Goal: Task Accomplishment & Management: Manage account settings

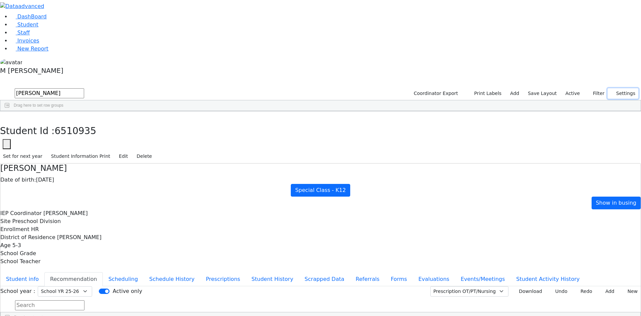
click at [608, 88] on button "Settings" at bounding box center [623, 93] width 31 height 10
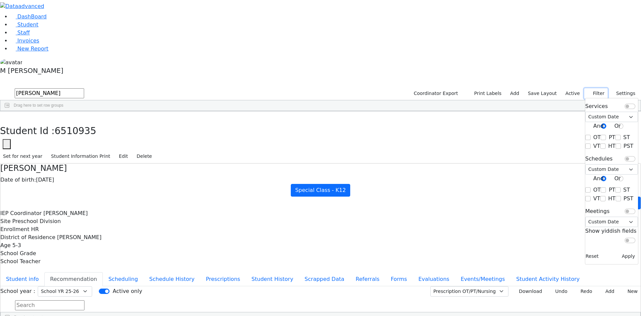
click at [593, 88] on button "Filter" at bounding box center [596, 93] width 23 height 10
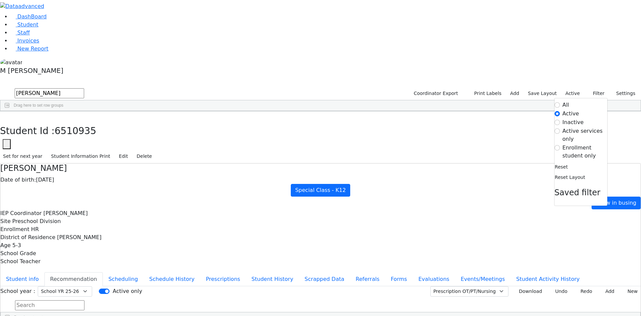
click at [570, 144] on label "Enrollment student only" at bounding box center [585, 152] width 45 height 16
click at [560, 145] on input "Enrollment student only" at bounding box center [557, 147] width 5 height 5
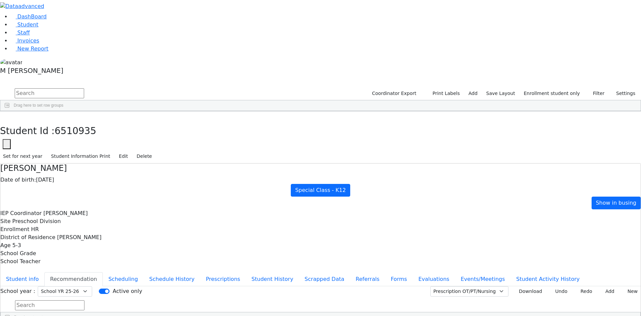
scroll to position [50, 0]
click at [350, 272] on button "Referrals" at bounding box center [367, 279] width 35 height 14
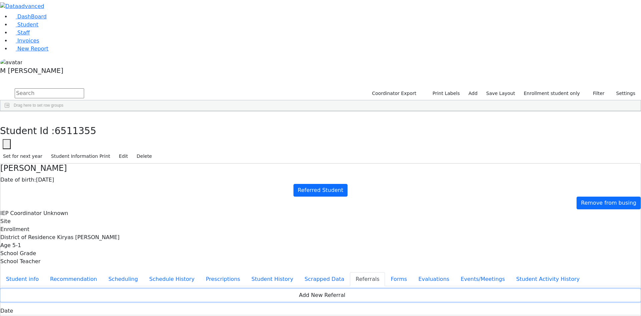
click at [404, 289] on button "Add New Referral" at bounding box center [320, 295] width 641 height 13
type textarea "Shulem doesn't speak clearly. a speech evaluation"
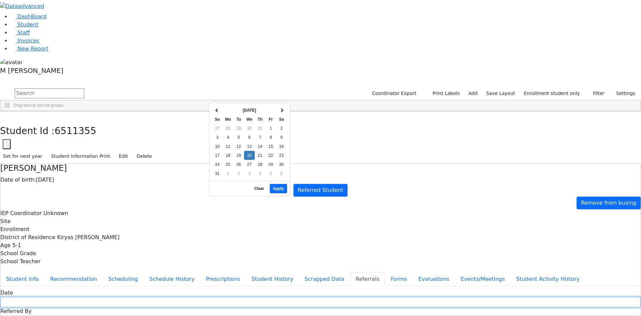
click at [270, 297] on input "text" at bounding box center [320, 302] width 641 height 10
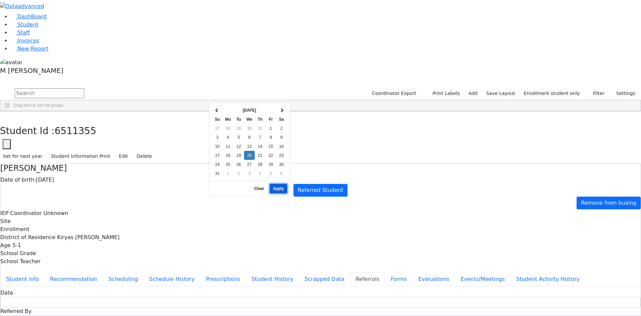
click at [281, 184] on button "Apply" at bounding box center [278, 188] width 17 height 9
type input "08/20/2025"
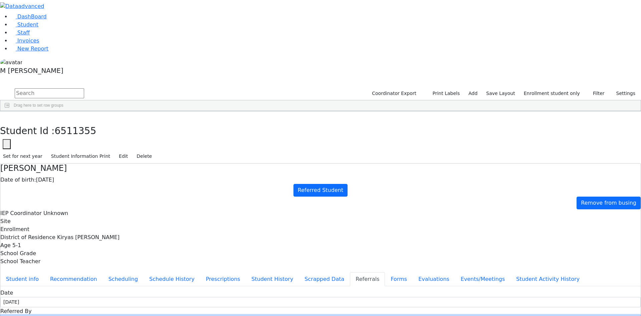
click at [329, 315] on input "text" at bounding box center [320, 320] width 641 height 10
type input "Mrs. Weinberger"
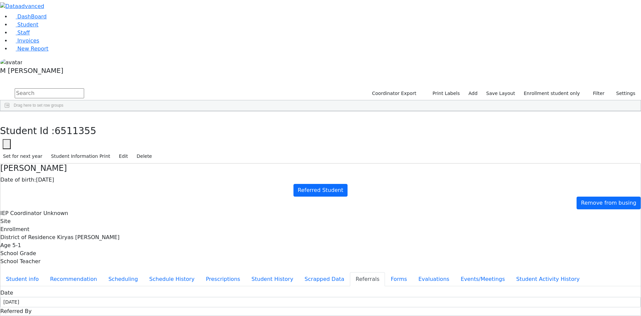
select select "Mother"
drag, startPoint x: 588, startPoint y: 86, endPoint x: 598, endPoint y: 93, distance: 11.9
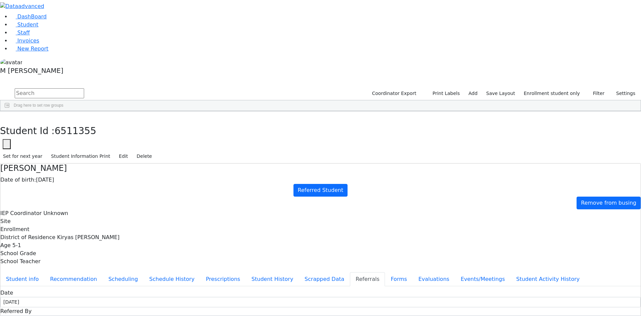
click at [103, 272] on button "Recommendation" at bounding box center [73, 279] width 58 height 14
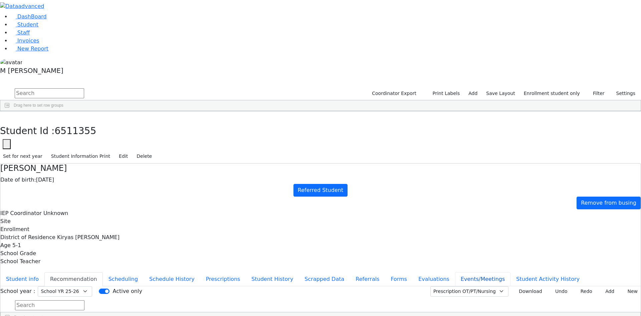
click at [455, 272] on button "Events/Meetings" at bounding box center [482, 279] width 55 height 14
click at [44, 272] on button "Student info" at bounding box center [22, 279] width 44 height 14
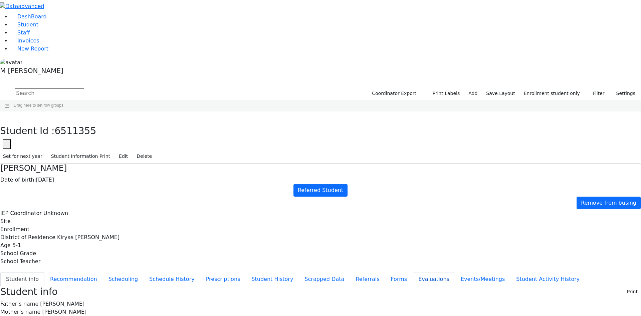
click at [413, 272] on button "Evaluations" at bounding box center [434, 279] width 42 height 14
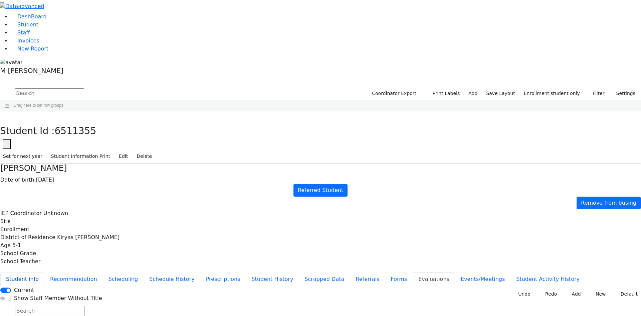
click at [44, 272] on button "Student info" at bounding box center [22, 279] width 44 height 14
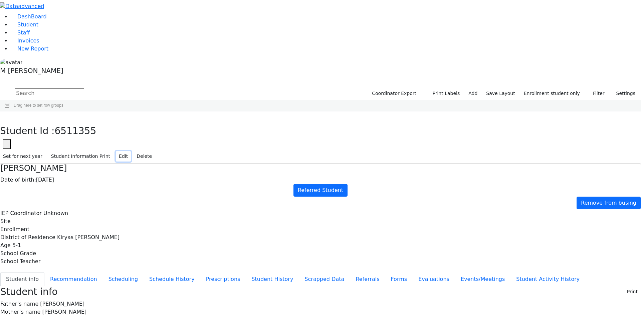
click at [131, 151] on button "Edit" at bounding box center [123, 156] width 15 height 10
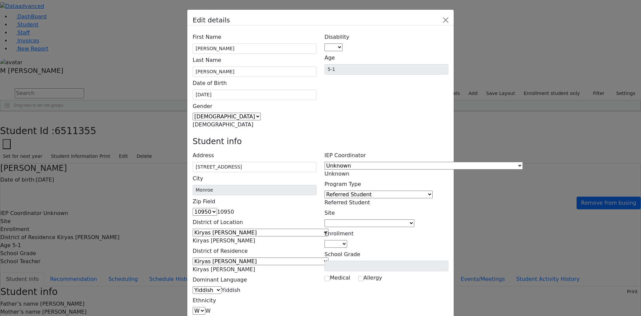
scroll to position [43, 0]
type input "abe3258467@gmail.com"
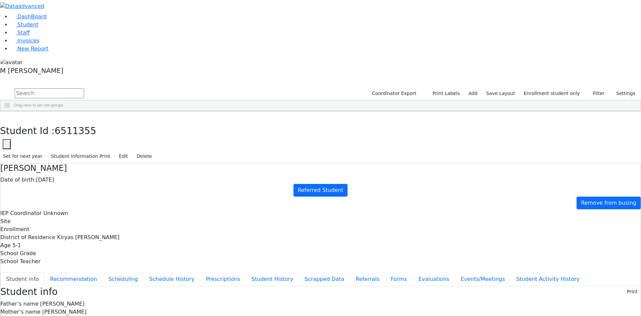
scroll to position [0, 0]
copy div "abe3258467@gmail.com"
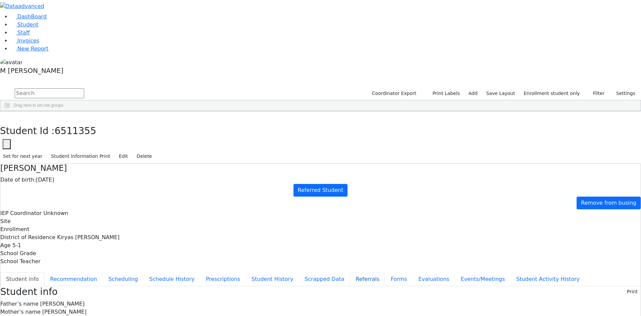
click at [350, 272] on button "Referrals" at bounding box center [367, 279] width 35 height 14
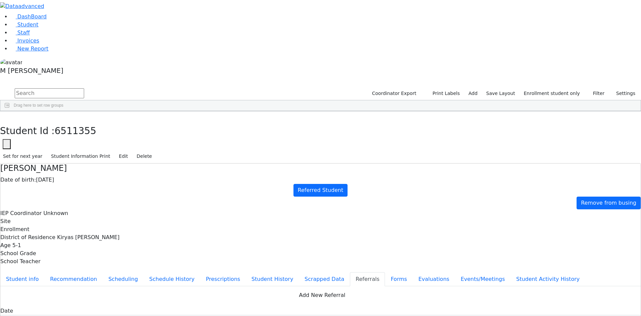
type textarea "Shulem doesn't speak clearly. a speech evaluation is requested."
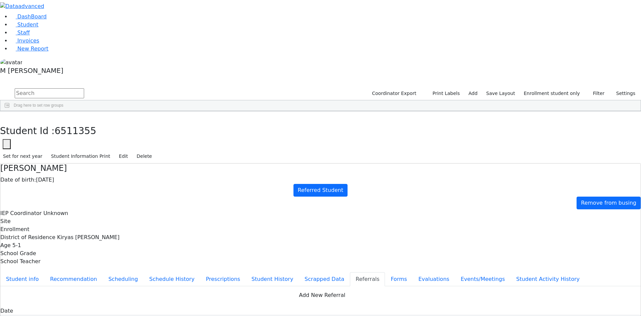
copy div "Shulem attends Kindergarten, UTA, R' Nechemya Katz. Shulem attends Kindergarten…"
paste textarea "Shulem attends Kindergarten, UTA, R' Nechemya Katz."
type textarea "Shulem attends Kindergarten, UTA, R' Nechemya Katz."
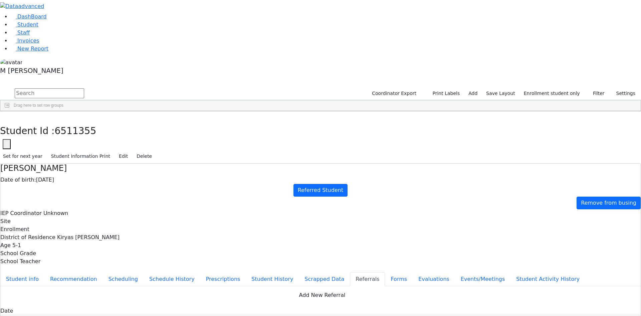
checkbox input "true"
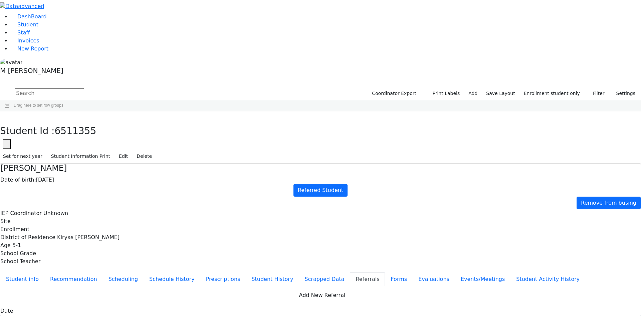
checkbox input "false"
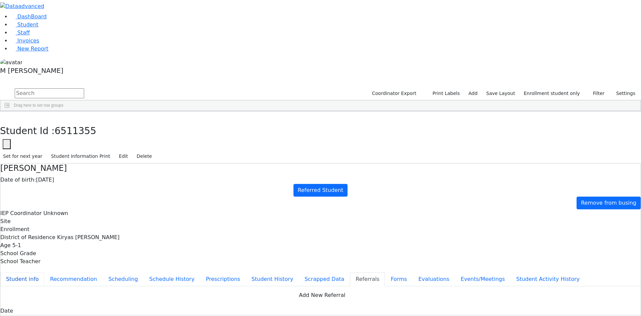
click at [44, 272] on button "Student info" at bounding box center [22, 279] width 44 height 14
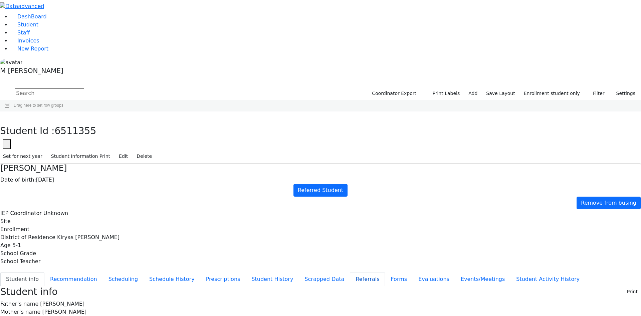
click at [350, 272] on button "Referrals" at bounding box center [367, 279] width 35 height 14
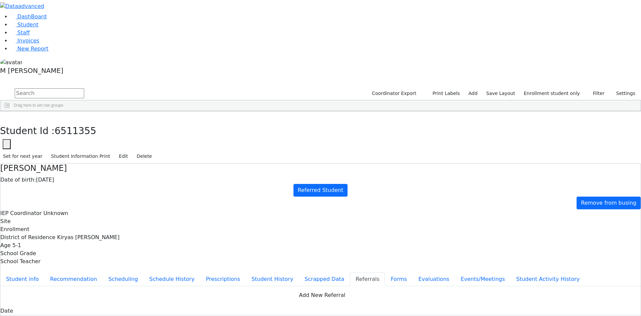
copy div "Shulem doesn't speak clearly. a speech evaluation is requested. Shulem doesn't …"
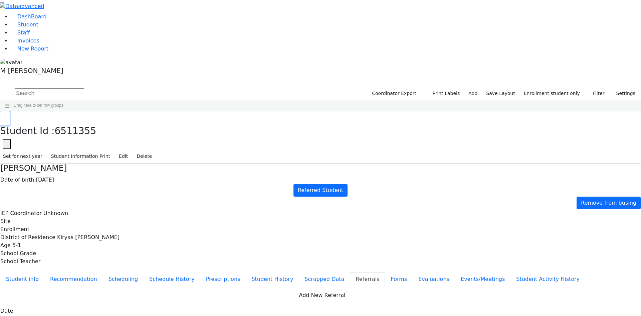
click at [7, 116] on icon "button" at bounding box center [5, 118] width 4 height 4
click at [84, 88] on input "text" at bounding box center [49, 93] width 69 height 10
click at [0, 87] on button "submit" at bounding box center [6, 93] width 13 height 13
type input "Wosn"
click at [38, 28] on link "Student" at bounding box center [25, 24] width 28 height 6
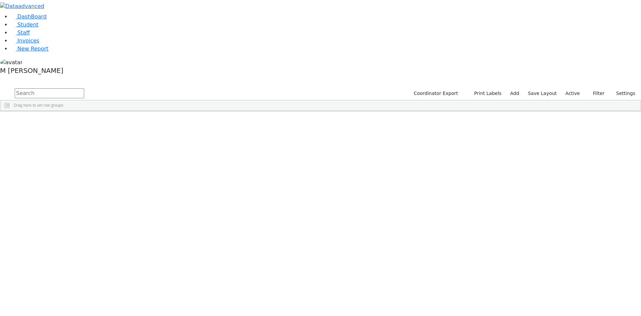
drag, startPoint x: 0, startPoint y: 0, endPoint x: 117, endPoint y: 27, distance: 119.7
click at [84, 88] on input "text" at bounding box center [49, 93] width 69 height 10
type input "Wosn"
click at [67, 122] on div "Wosner" at bounding box center [51, 126] width 32 height 9
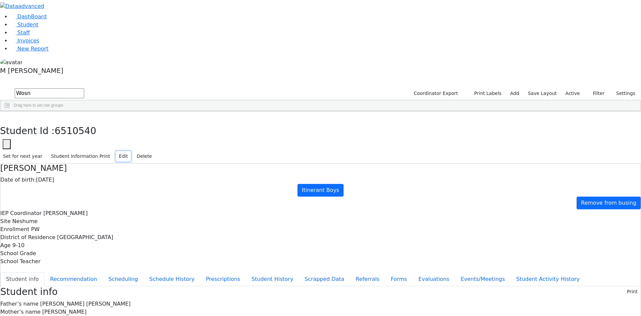
click at [131, 151] on button "Edit" at bounding box center [123, 156] width 15 height 10
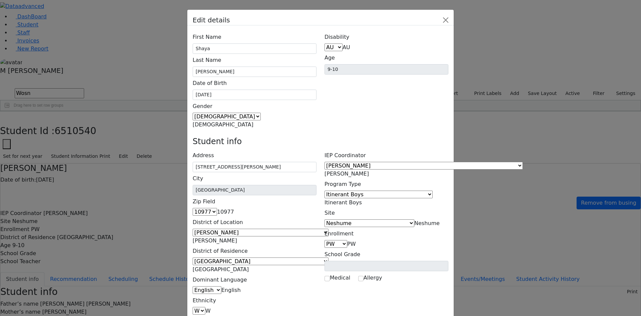
click at [362, 199] on span "Itinerant Boys" at bounding box center [343, 202] width 37 height 6
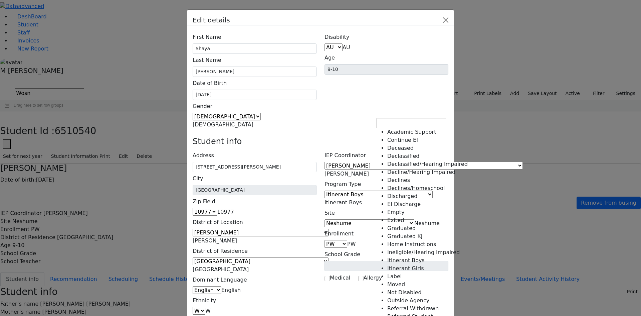
select select "8"
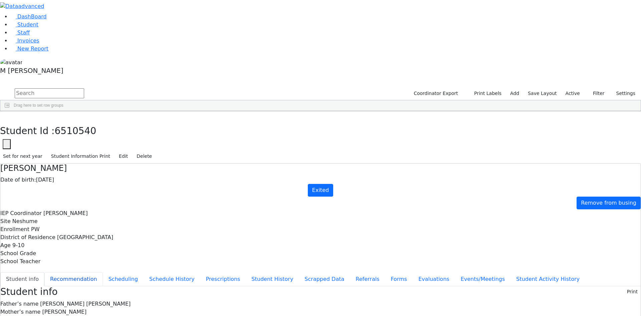
click at [103, 272] on button "Recommendation" at bounding box center [73, 279] width 58 height 14
checkbox input "true"
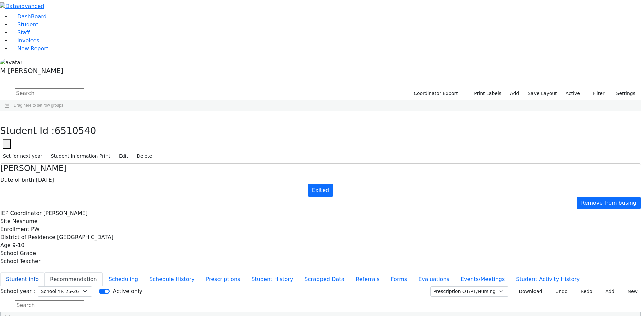
click at [44, 272] on button "Student info" at bounding box center [22, 279] width 44 height 14
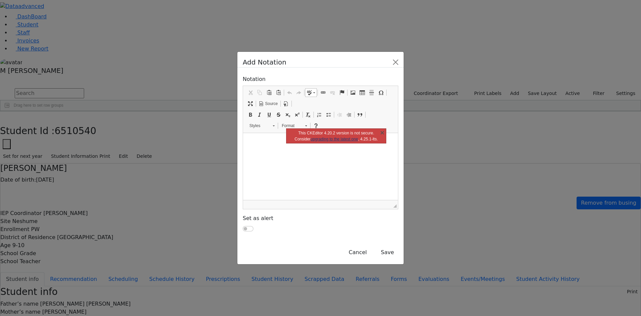
click at [265, 150] on html at bounding box center [320, 141] width 155 height 17
click at [254, 141] on span "Paste" at bounding box center [258, 140] width 8 height 10
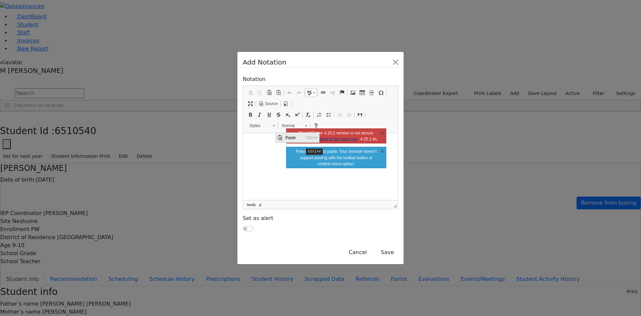
drag, startPoint x: 280, startPoint y: 138, endPoint x: 327, endPoint y: 143, distance: 47.0
click at [280, 138] on span "Paste" at bounding box center [279, 137] width 5 height 5
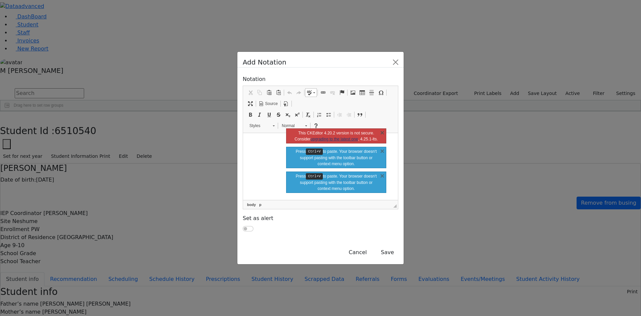
click at [398, 150] on html at bounding box center [320, 141] width 155 height 17
click at [382, 135] on link "X" at bounding box center [382, 132] width 7 height 7
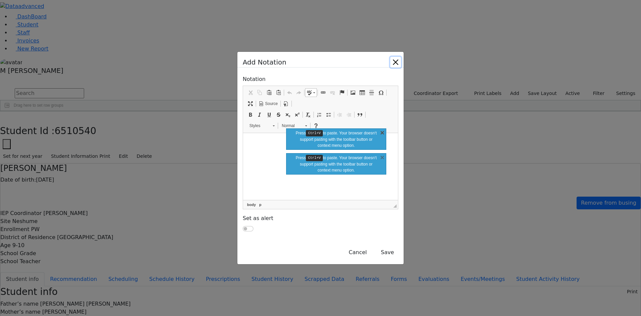
click at [380, 135] on link "X" at bounding box center [382, 132] width 7 height 7
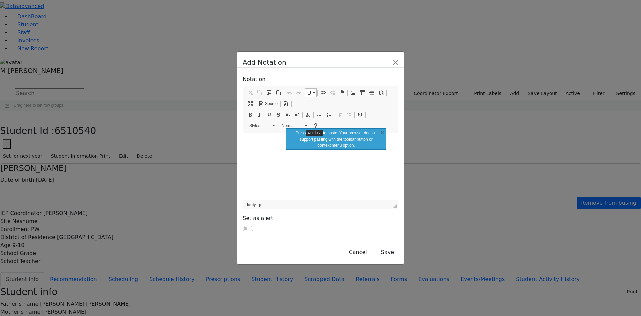
click at [381, 138] on div "Press Ctrl+V to paste. Your browser doesn‘t support pasting with the toolbar bu…" at bounding box center [336, 138] width 100 height 21
click at [381, 135] on link "X" at bounding box center [382, 132] width 7 height 7
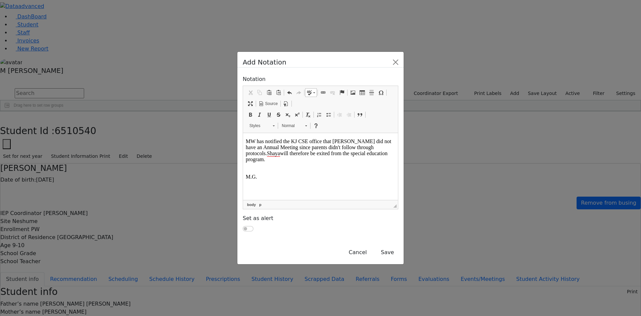
click at [246, 137] on html "MW has notified the KJ CSE office that Shaya did not have an Annual Meeting sin…" at bounding box center [320, 159] width 155 height 52
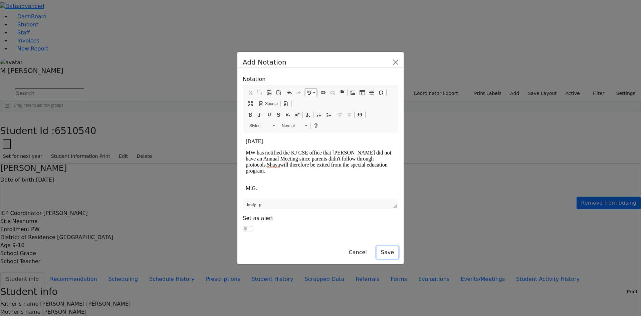
click at [398, 246] on button "Save" at bounding box center [388, 252] width 22 height 13
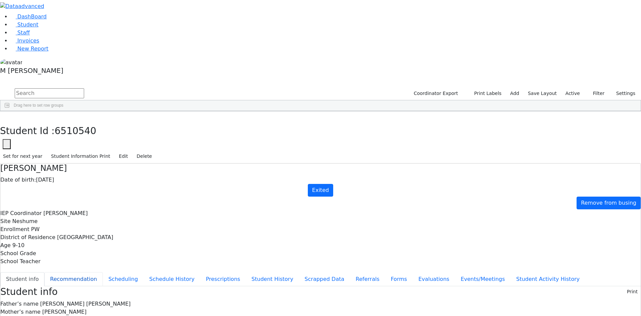
click at [103, 272] on button "Recommendation" at bounding box center [73, 279] width 58 height 14
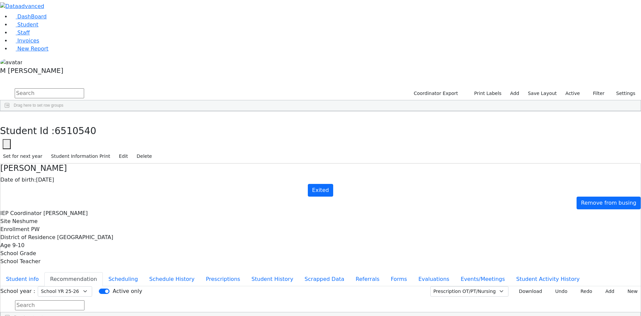
checkbox input "true"
click at [455, 272] on button "Events/Meetings" at bounding box center [482, 279] width 55 height 14
click at [44, 272] on button "Student info" at bounding box center [22, 279] width 44 height 14
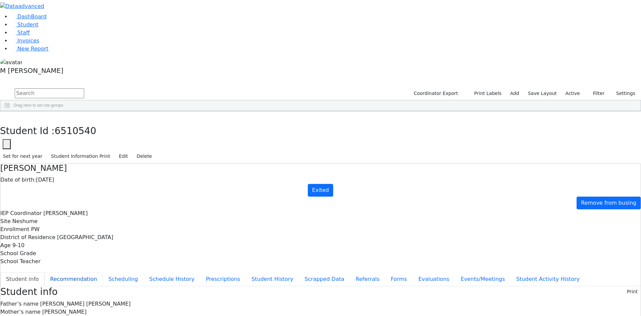
click at [103, 272] on button "Recommendation" at bounding box center [73, 279] width 58 height 14
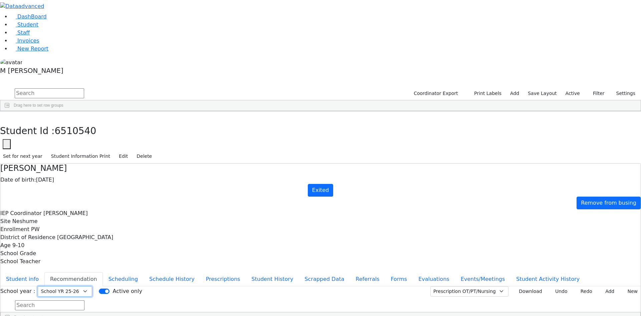
click at [92, 286] on select "Select School YR Summer YR 25 School YR 25-26 Summer YR 25 School YR 24-25 Summ…" at bounding box center [65, 291] width 54 height 10
select select "210"
click at [92, 286] on select "Select School YR Summer YR 25 School YR 25-26 Summer YR 25 School YR 24-25 Summ…" at bounding box center [65, 291] width 54 height 10
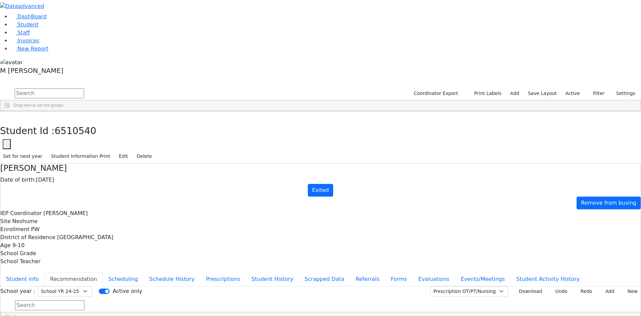
drag, startPoint x: 569, startPoint y: 130, endPoint x: 579, endPoint y: 130, distance: 9.7
click at [10, 111] on button "button" at bounding box center [5, 118] width 10 height 14
click at [579, 88] on label "Active" at bounding box center [573, 93] width 20 height 10
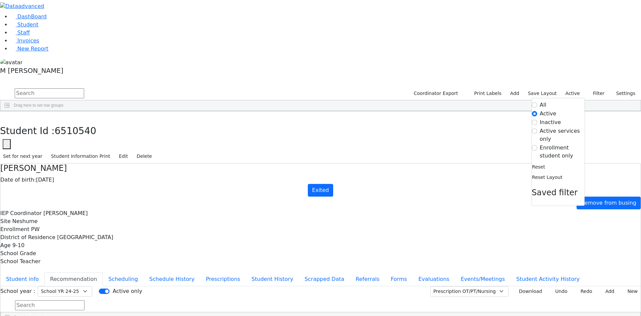
click at [551, 144] on label "Enrollment student only" at bounding box center [562, 152] width 45 height 16
click at [537, 145] on input "Enrollment student only" at bounding box center [534, 147] width 5 height 5
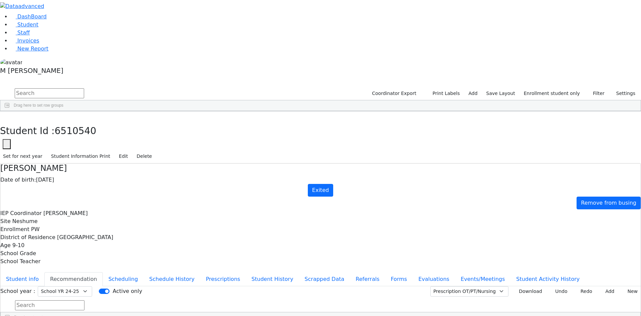
click at [99, 243] on div "Yides" at bounding box center [83, 247] width 32 height 9
select select "210"
click at [44, 272] on button "Student info" at bounding box center [22, 279] width 44 height 14
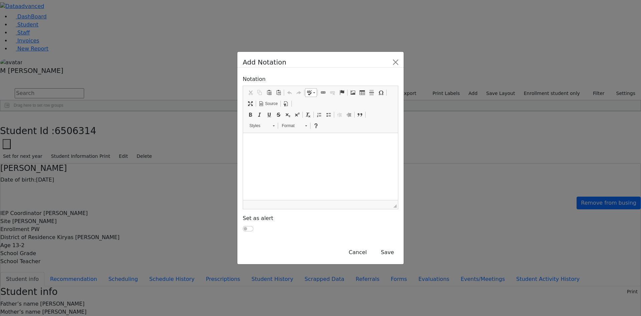
click at [281, 146] on html at bounding box center [320, 141] width 155 height 17
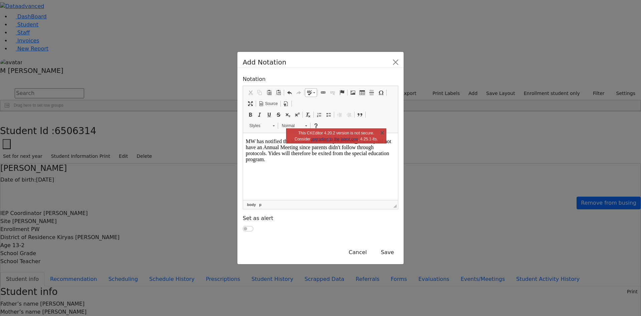
click at [270, 157] on p "MW has notified the KJ CSE office that Yides did not have an Annual Meeting sin…" at bounding box center [321, 153] width 150 height 30
click at [377, 132] on p "This CKEditor 4.20.2 version is not secure. Consider upgrading to the latest on…" at bounding box center [336, 136] width 84 height 12
click at [383, 134] on link "X" at bounding box center [382, 132] width 7 height 7
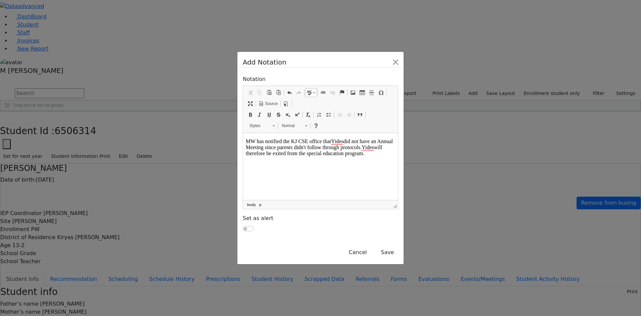
click at [246, 140] on p "MW has notified the KJ CSE office that Yides did not have an Annual Meeting sin…" at bounding box center [321, 150] width 150 height 24
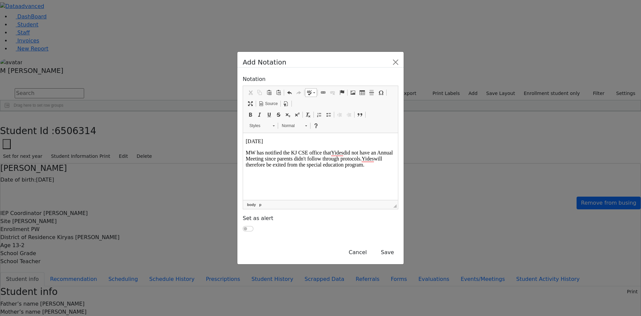
click at [270, 169] on p "MW has notified the KJ CSE office that Yides did not have an Annual Meeting sin…" at bounding box center [321, 162] width 150 height 24
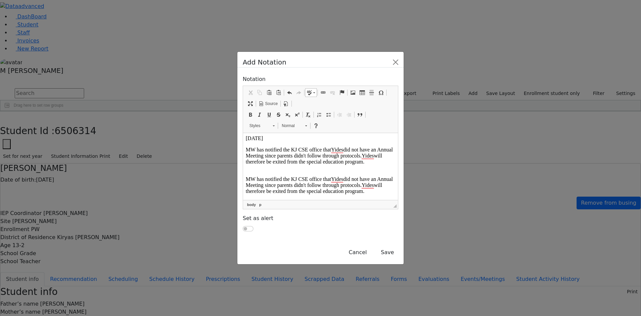
drag, startPoint x: 295, startPoint y: 189, endPoint x: 246, endPoint y: 170, distance: 52.5
click at [246, 170] on html "6/25/2025 MW has notified the KJ CSE office that Yides did not have an Annual M…" at bounding box center [320, 167] width 155 height 75
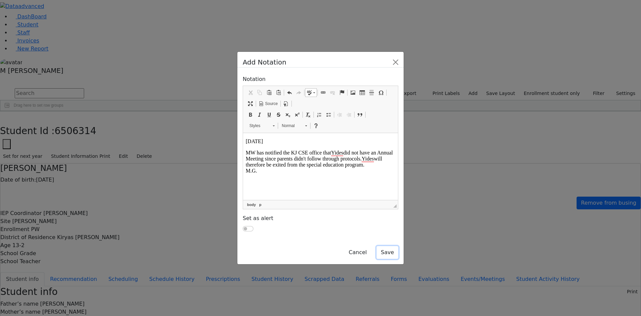
click at [398, 246] on button "Save" at bounding box center [388, 252] width 22 height 13
select select "210"
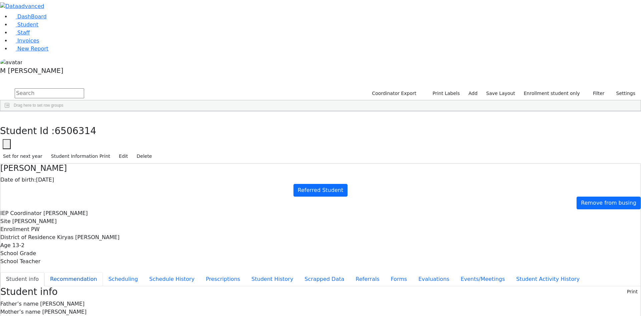
click at [103, 272] on button "Recommendation" at bounding box center [73, 279] width 58 height 14
checkbox input "true"
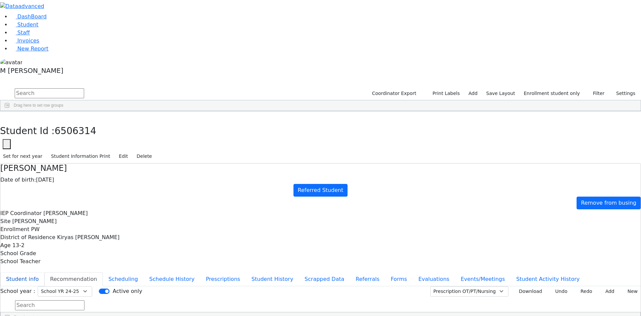
drag, startPoint x: 159, startPoint y: 71, endPoint x: 157, endPoint y: 79, distance: 8.0
click at [159, 163] on div "Yides Gluck Date of birth: 06/13/2012 Referred Student Remove from busing IEP C…" at bounding box center [320, 243] width 641 height 160
click at [44, 272] on button "Student info" at bounding box center [22, 279] width 44 height 14
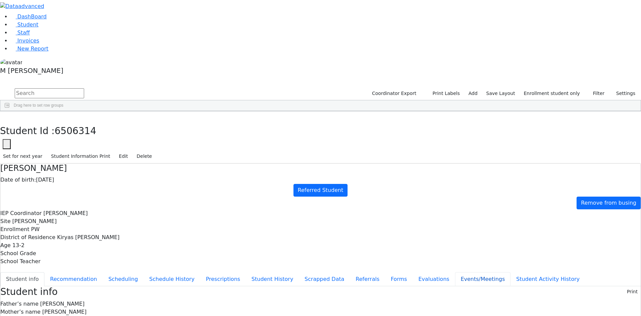
click at [455, 272] on button "Events/Meetings" at bounding box center [482, 279] width 55 height 14
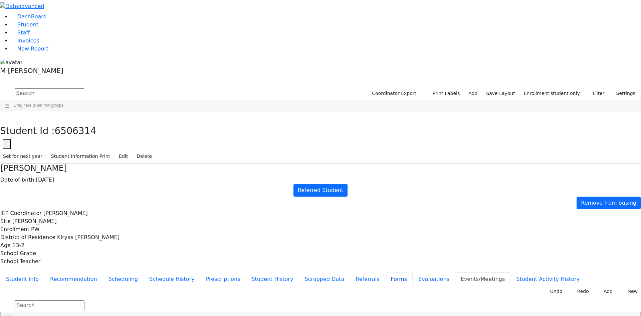
click at [385, 272] on button "Forms" at bounding box center [399, 279] width 28 height 14
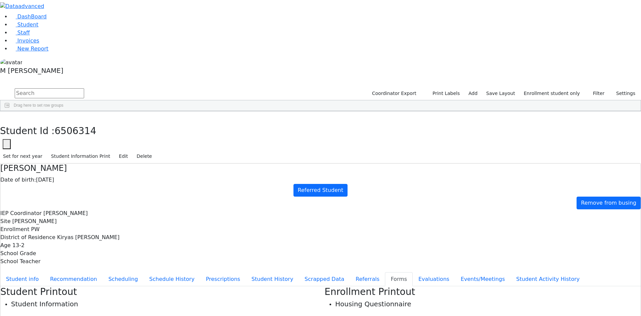
type input "Mrs. Faiga Gluck"
click at [413, 272] on button "Evaluations" at bounding box center [434, 279] width 42 height 14
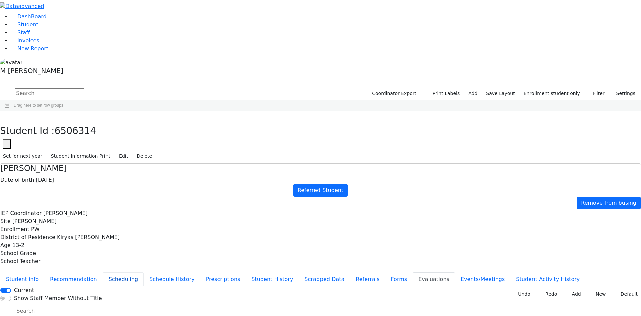
click at [144, 272] on button "Scheduling" at bounding box center [123, 279] width 41 height 14
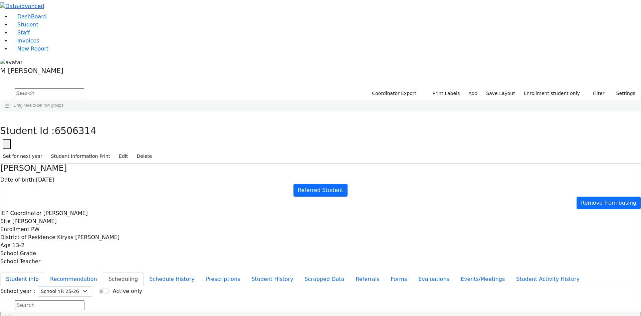
click at [44, 272] on button "Student info" at bounding box center [22, 279] width 44 height 14
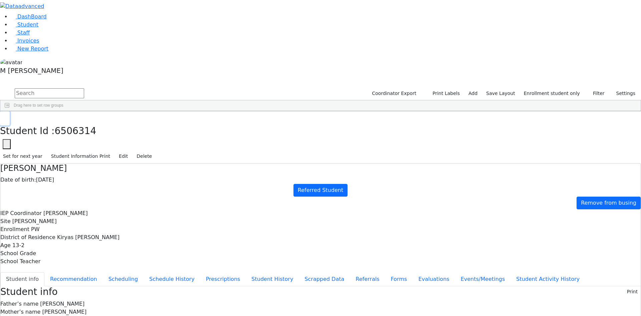
click at [7, 116] on icon "button" at bounding box center [5, 118] width 4 height 4
click at [67, 243] on div "Gluck" at bounding box center [51, 247] width 32 height 9
click at [129, 111] on div "Student Id : 6506314 Student Id 6506314 Cancel Save Set for next year Student I…" at bounding box center [320, 137] width 641 height 52
click at [7, 116] on icon "button" at bounding box center [5, 118] width 4 height 4
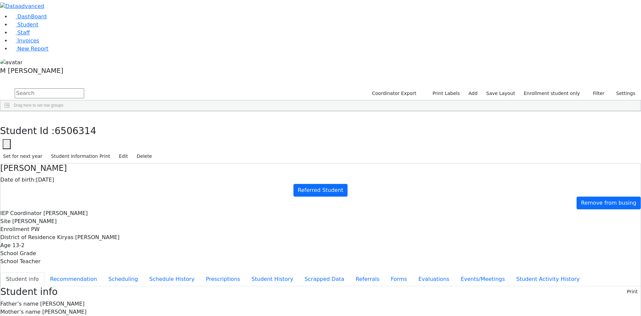
click at [125, 100] on div "Drag here to set row groups" at bounding box center [320, 105] width 641 height 11
click at [84, 88] on input "text" at bounding box center [49, 93] width 69 height 10
type input "meir"
click at [47, 20] on link "DashBoard" at bounding box center [29, 16] width 36 height 6
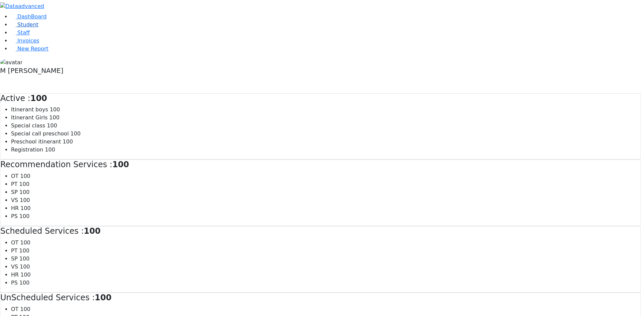
click at [17, 28] on span "Student" at bounding box center [27, 24] width 21 height 6
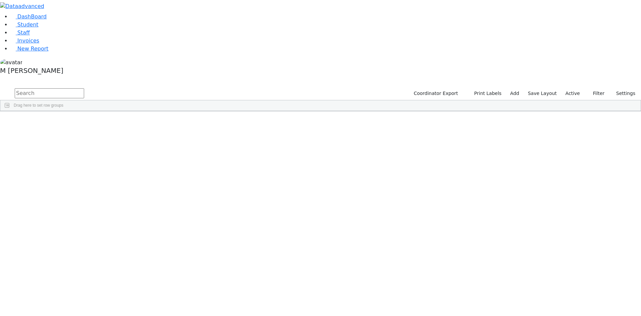
click at [84, 88] on input "text" at bounding box center [49, 93] width 69 height 10
type input "Meir Gol"
click at [67, 131] on div "[PERSON_NAME]" at bounding box center [51, 135] width 32 height 9
click at [99, 131] on div "Meir" at bounding box center [83, 135] width 32 height 9
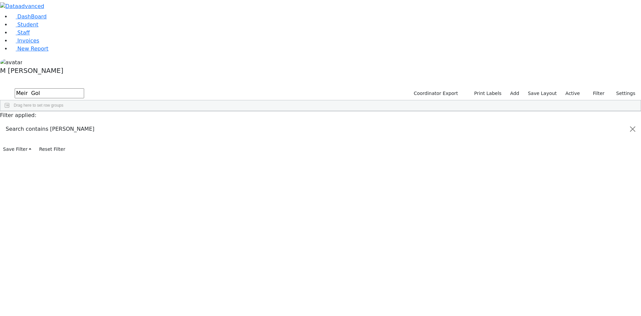
click at [99, 131] on div "Meir" at bounding box center [83, 135] width 32 height 9
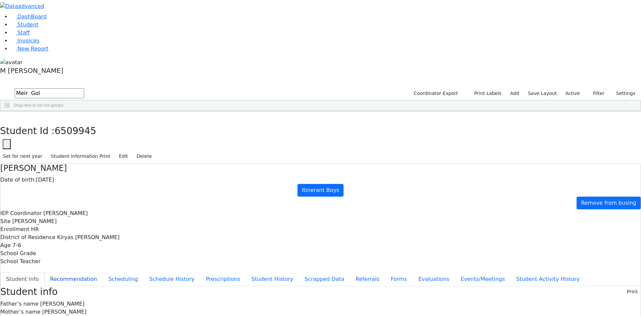
click at [103, 272] on button "Recommendation" at bounding box center [73, 279] width 58 height 14
checkbox input "true"
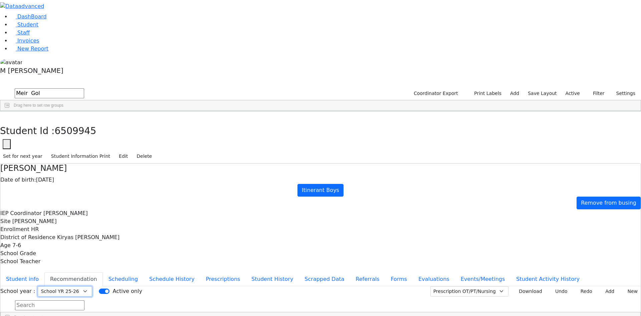
click at [92, 286] on select "Select School YR Summer YR 25 School YR 25-26 Summer YR 25 School YR 24-25 Summ…" at bounding box center [65, 291] width 54 height 10
click at [248, 286] on div "School year : Select School YR Summer YR 25 School YR 25-26 Summer YR 25 School…" at bounding box center [320, 304] width 641 height 37
click at [92, 286] on select "Select School YR Summer YR 25 School YR 25-26 Summer YR 25 School YR 24-25 Summ…" at bounding box center [65, 291] width 54 height 10
select select "209"
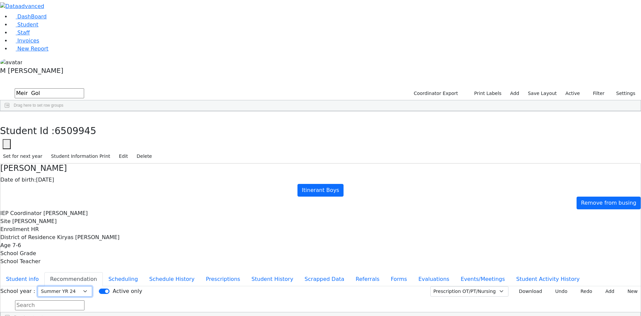
click at [92, 286] on select "Select School YR Summer YR 25 School YR 25-26 Summer YR 25 School YR 24-25 Summ…" at bounding box center [65, 291] width 54 height 10
click at [455, 272] on button "Events/Meetings" at bounding box center [482, 279] width 55 height 14
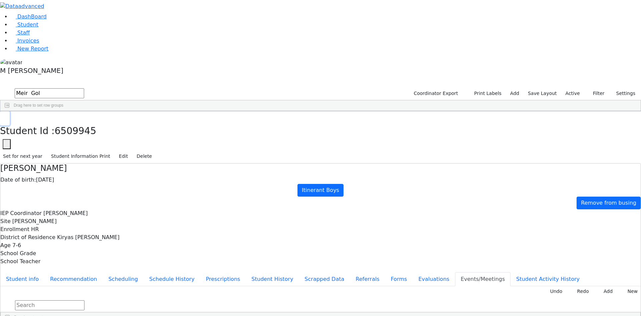
click at [7, 116] on icon "button" at bounding box center [5, 118] width 4 height 4
click at [588, 91] on icon "button" at bounding box center [590, 93] width 4 height 4
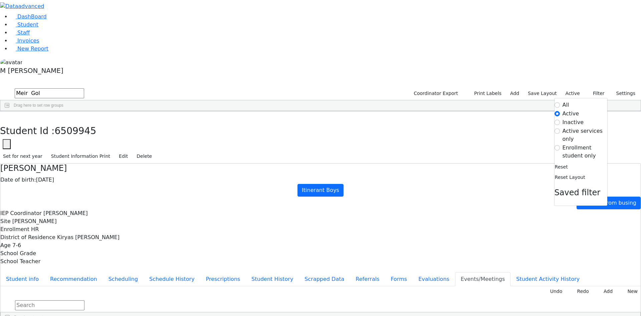
click at [577, 144] on label "Enrollment student only" at bounding box center [585, 152] width 45 height 16
click at [560, 145] on input "Enrollment student only" at bounding box center [557, 147] width 5 height 5
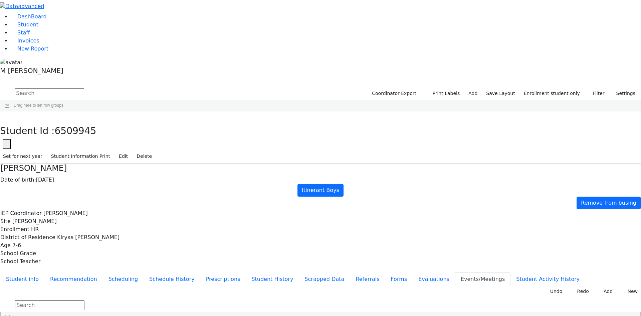
click at [99, 243] on div "Yides" at bounding box center [83, 247] width 32 height 9
click at [160, 272] on ul "Student info Recommendation Scheduling Schedule History Prescriptions Student H…" at bounding box center [320, 279] width 641 height 14
click at [137, 163] on div "Yides Gluck Date of birth: 06/13/2012 Referred Student Remove from busing IEP C…" at bounding box center [320, 243] width 641 height 160
click at [44, 272] on button "Student info" at bounding box center [22, 279] width 44 height 14
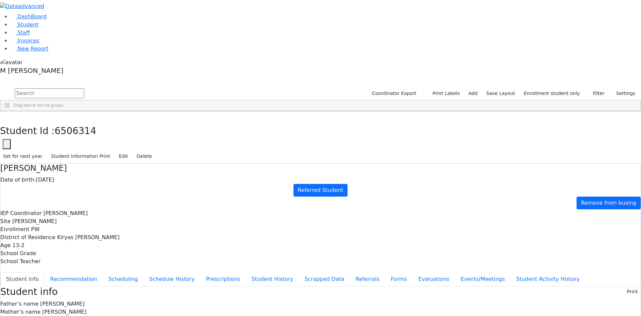
copy p "MW has notified the KJ CSE office that Yides did not have an Annual Meeting sin…"
click at [129, 111] on div "Student Id : 6506314 Student Id 6506314 Cancel Save Set for next year Student I…" at bounding box center [320, 137] width 641 height 52
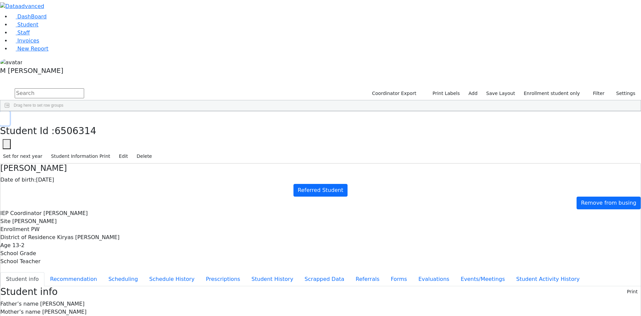
click at [3, 116] on use "button" at bounding box center [3, 116] width 0 height 0
click at [84, 88] on input "text" at bounding box center [49, 93] width 69 height 10
type input "Meir"
click at [38, 28] on link "Student" at bounding box center [25, 24] width 28 height 6
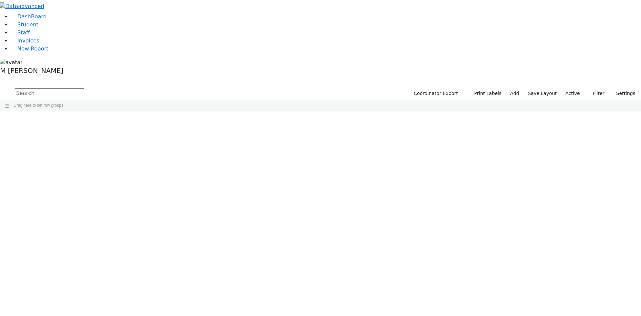
click at [84, 88] on input "text" at bounding box center [49, 93] width 69 height 10
type input "Meir"
click at [99, 159] on div "Meir" at bounding box center [83, 163] width 32 height 9
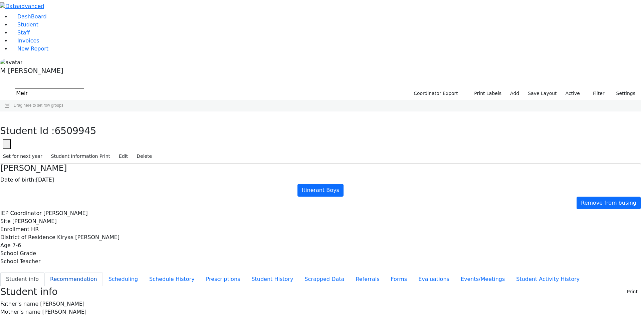
click at [103, 272] on button "Recommendation" at bounding box center [73, 279] width 58 height 14
checkbox input "true"
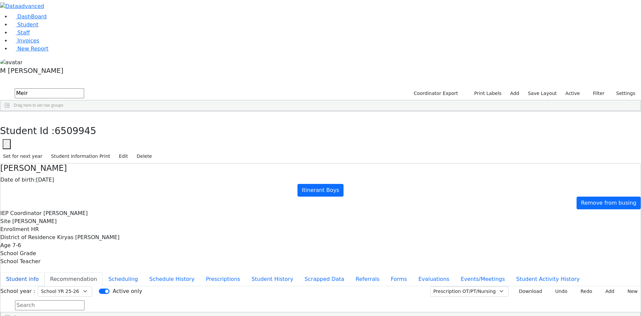
click at [44, 272] on button "Student info" at bounding box center [22, 279] width 44 height 14
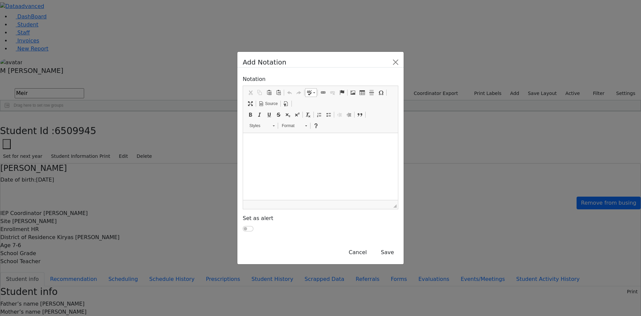
click at [268, 150] on html at bounding box center [320, 141] width 155 height 17
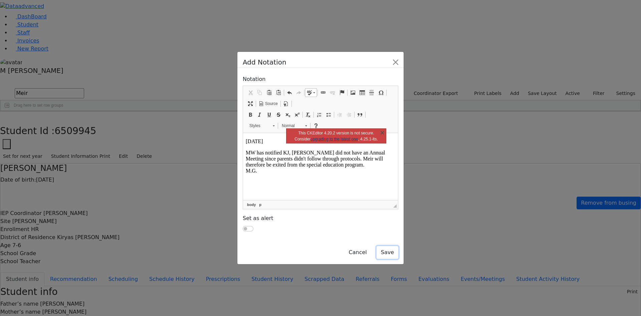
click at [398, 246] on button "Save" at bounding box center [388, 252] width 22 height 13
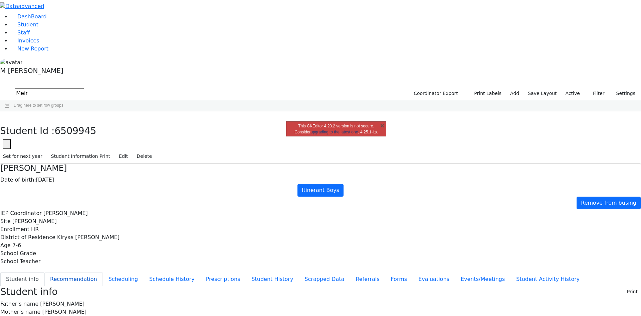
click at [103, 272] on button "Recommendation" at bounding box center [73, 279] width 58 height 14
checkbox input "true"
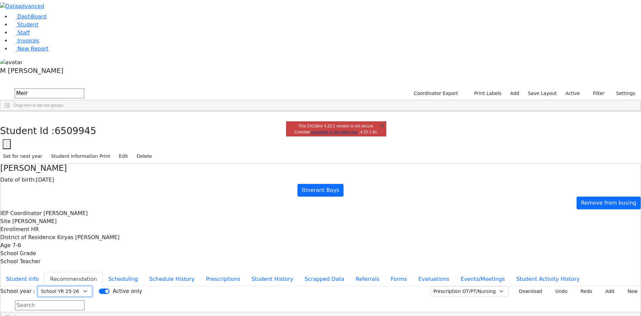
click at [92, 286] on select "Select School YR Summer YR 25 School YR 25-26 Summer YR 25 School YR 24-25 Summ…" at bounding box center [65, 291] width 54 height 10
select select "210"
click at [92, 286] on select "Select School YR Summer YR 25 School YR 25-26 Summer YR 25 School YR 24-25 Summ…" at bounding box center [65, 291] width 54 height 10
click at [383, 127] on link "X" at bounding box center [382, 125] width 7 height 7
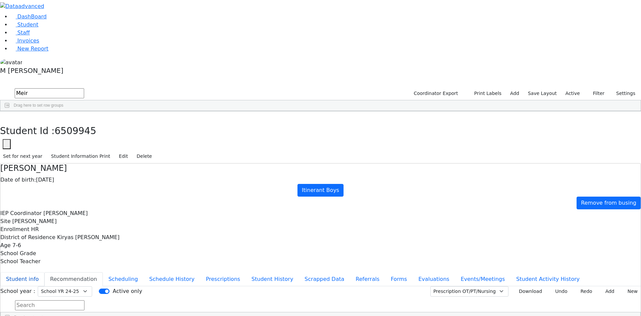
click at [44, 272] on button "Student info" at bounding box center [22, 279] width 44 height 14
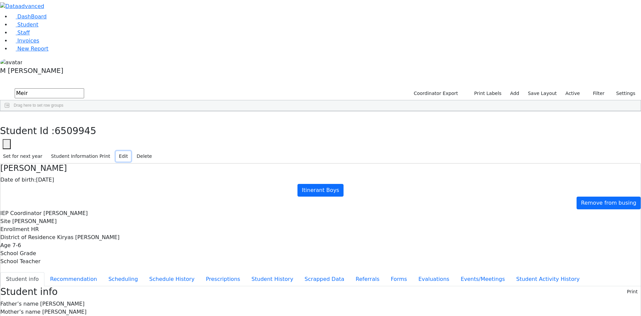
click at [131, 151] on button "Edit" at bounding box center [123, 156] width 15 height 10
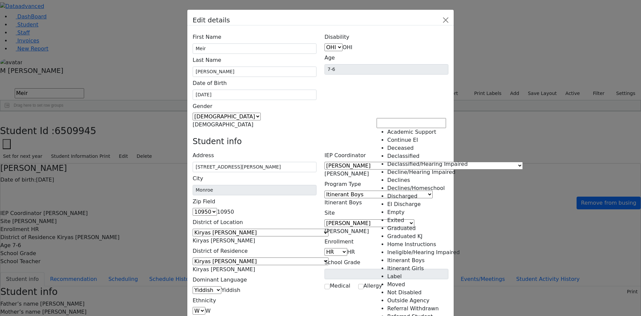
click at [362, 199] on span "Itinerant Boys" at bounding box center [343, 202] width 37 height 6
select select "8"
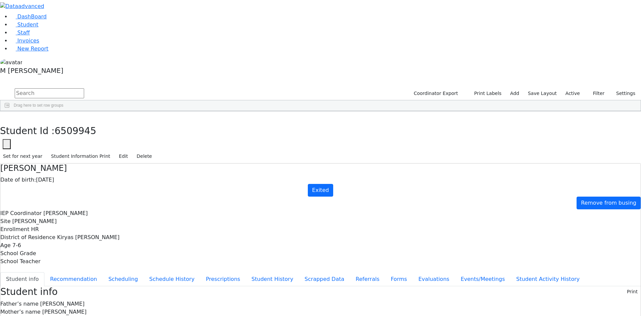
copy p "MW has notified KJ, Meir did not have an Annual Meeting since parents didn't fo…"
click at [7, 116] on icon "button" at bounding box center [5, 118] width 4 height 4
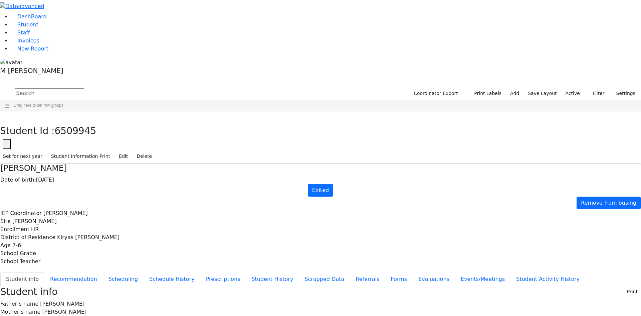
click at [84, 88] on input "text" at bounding box center [49, 93] width 69 height 10
type input "Meshi"
click at [90, 111] on div "First Name" at bounding box center [80, 116] width 19 height 11
click at [99, 122] on div "Meshilem" at bounding box center [83, 126] width 32 height 9
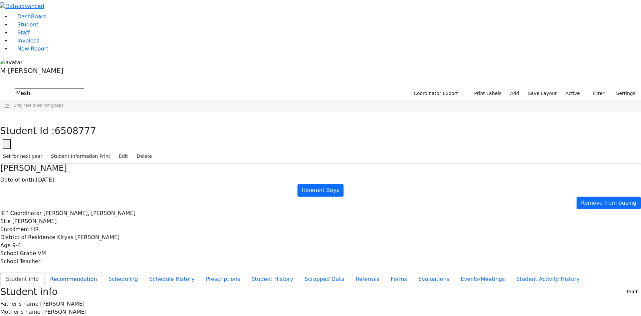
click at [103, 272] on button "Recommendation" at bounding box center [73, 279] width 58 height 14
checkbox input "true"
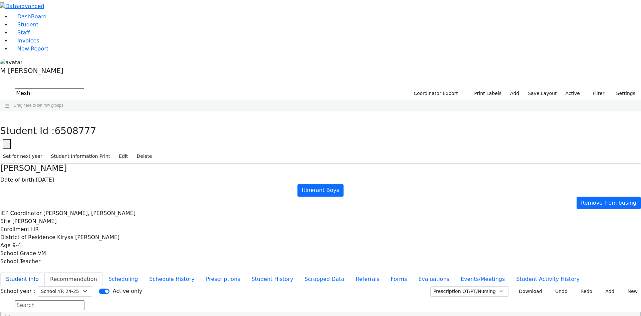
click at [44, 272] on button "Student info" at bounding box center [22, 279] width 44 height 14
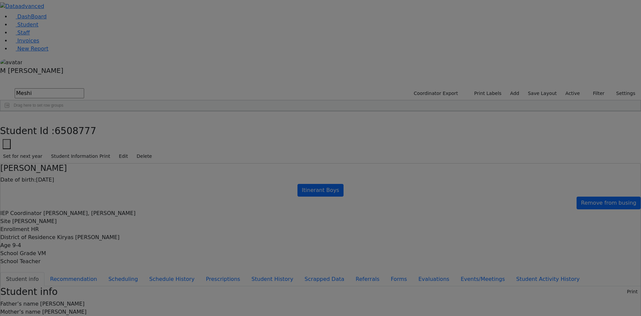
scroll to position [0, 0]
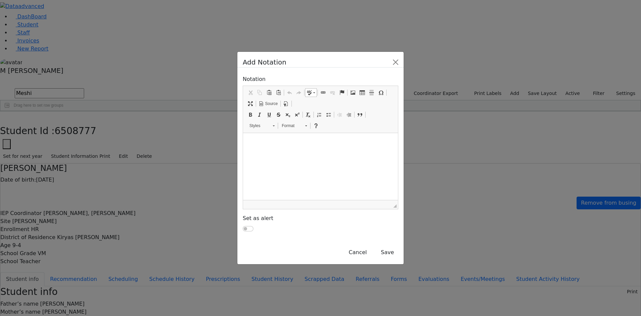
click at [306, 145] on html at bounding box center [320, 141] width 155 height 17
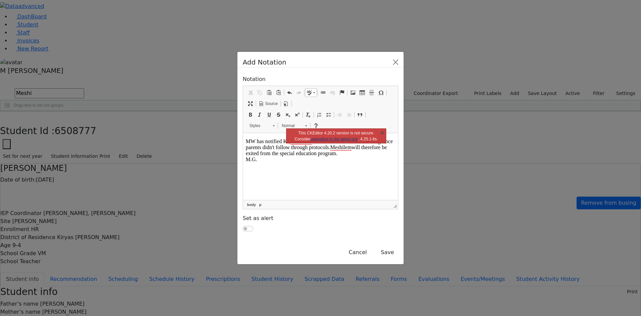
click at [248, 139] on p "MW has notified KJ, Meshilem did not have an Annual Meeting since parents didn'…" at bounding box center [321, 150] width 150 height 24
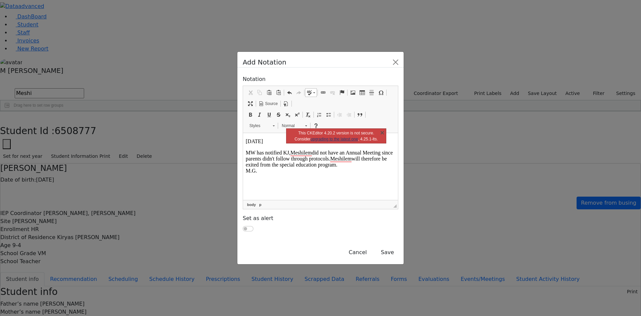
drag, startPoint x: 419, startPoint y: 221, endPoint x: 422, endPoint y: 224, distance: 4.0
click at [398, 238] on div "Cancel Save" at bounding box center [321, 248] width 156 height 21
click at [398, 246] on button "Save" at bounding box center [388, 252] width 22 height 13
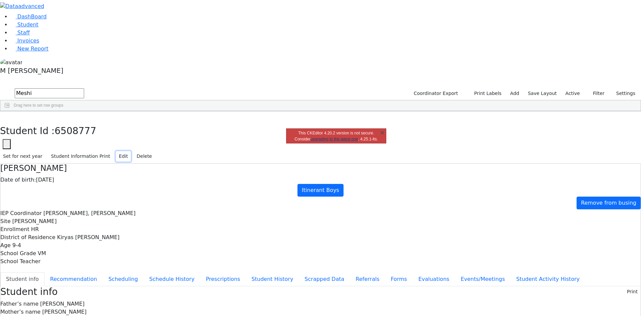
click at [131, 151] on button "Edit" at bounding box center [123, 156] width 15 height 10
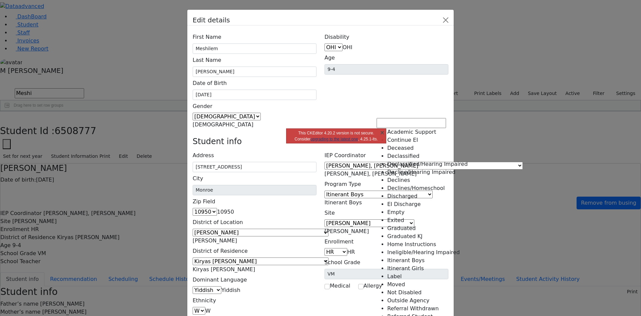
click at [362, 199] on span "Itinerant Boys" at bounding box center [343, 202] width 37 height 6
type input "e"
click at [383, 132] on link "X" at bounding box center [382, 132] width 7 height 7
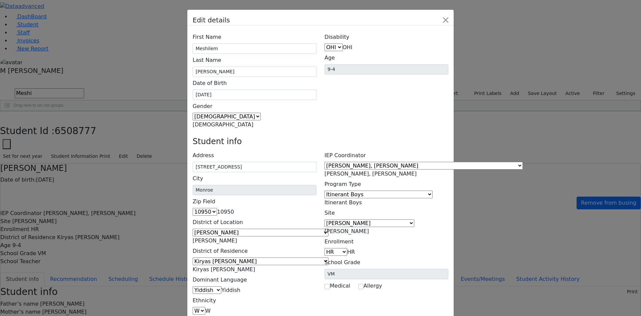
click at [362, 199] on span "Itinerant Boys" at bounding box center [343, 202] width 37 height 6
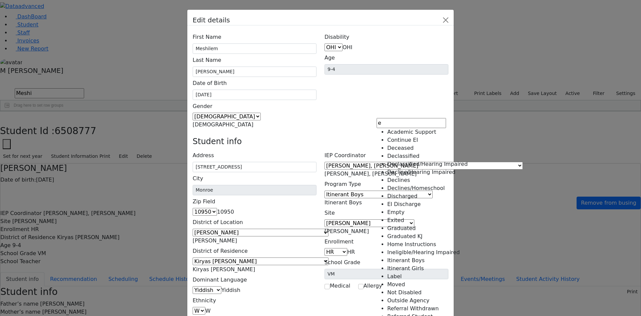
scroll to position [5, 0]
type input "e"
select select "8"
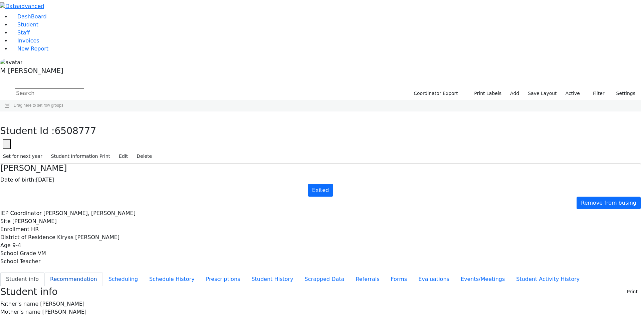
click at [103, 272] on button "Recommendation" at bounding box center [73, 279] width 58 height 14
checkbox input "true"
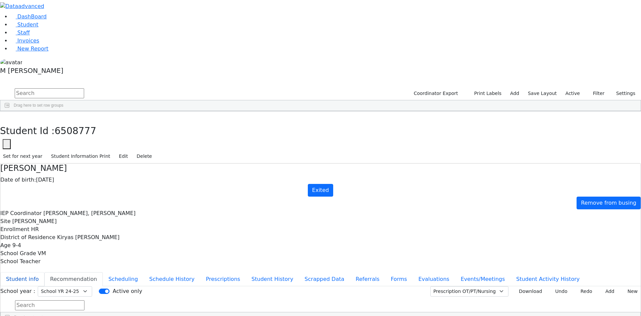
click at [44, 272] on button "Student info" at bounding box center [22, 279] width 44 height 14
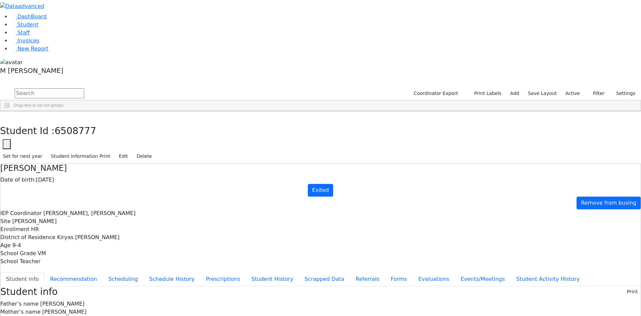
click at [131, 111] on div "Student Id : 6508777 Student Id 6508777 Cancel Save Set for next year Student I…" at bounding box center [320, 137] width 641 height 52
click at [3, 116] on use "button" at bounding box center [3, 116] width 0 height 0
click at [84, 88] on input "text" at bounding box center [49, 93] width 69 height 10
click at [0, 87] on button "submit" at bounding box center [6, 93] width 13 height 13
click at [567, 88] on label "Active" at bounding box center [573, 93] width 20 height 10
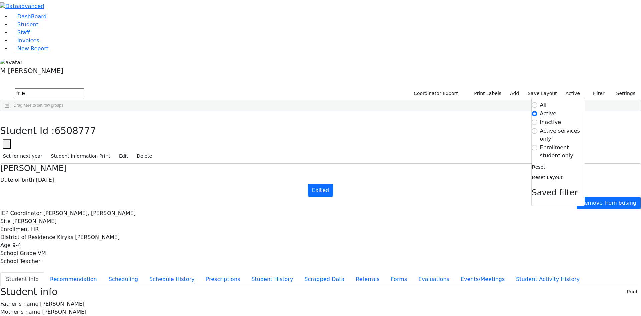
click at [540, 118] on label "Inactive" at bounding box center [550, 122] width 21 height 8
click at [537, 120] on input "Inactive" at bounding box center [534, 122] width 5 height 5
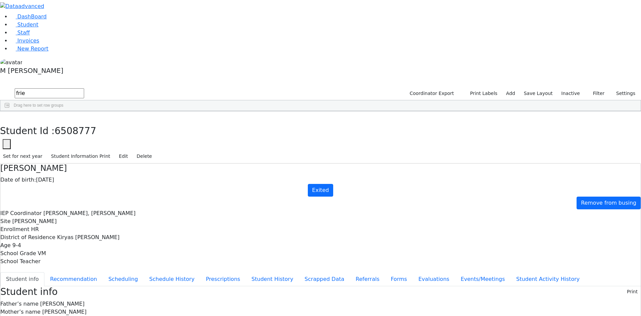
click at [259, 77] on div "Students 32 A 24 K 24 W 24 A 24 K 24 W 24 A" at bounding box center [320, 82] width 641 height 10
click at [84, 88] on input "frie" at bounding box center [49, 93] width 69 height 10
type input "fried"
type input "r"
type input "meshil"
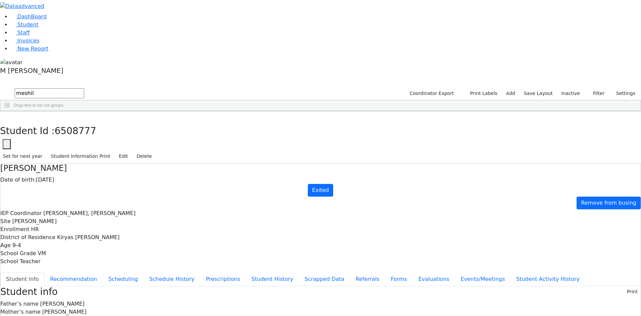
click at [131, 122] on div "04/17/2016" at bounding box center [115, 126] width 32 height 9
click at [413, 272] on button "Evaluations" at bounding box center [434, 279] width 42 height 14
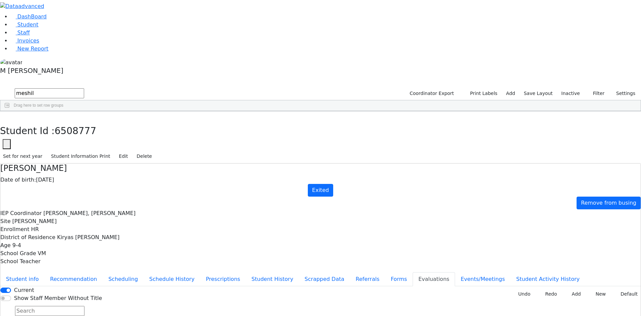
click at [598, 289] on button "New" at bounding box center [599, 294] width 21 height 10
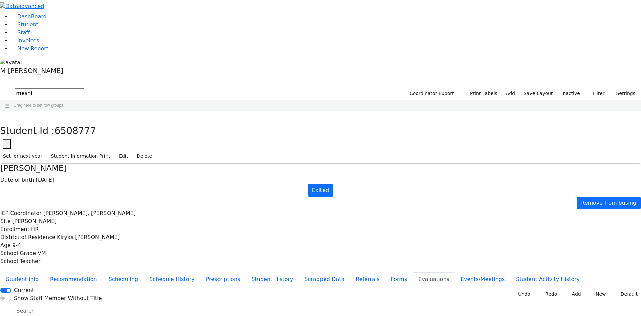
type input "2025-02-27"
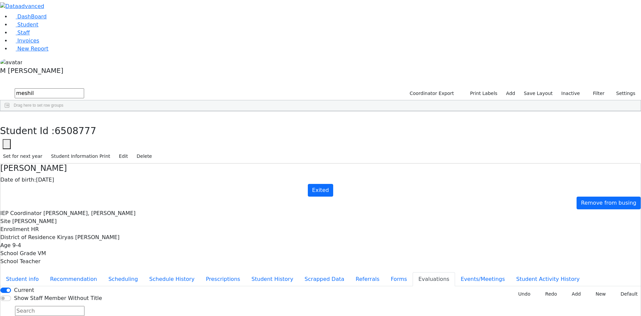
click at [134, 111] on div "Student Id : 6508777 Student Id 6508777 Cancel Save Set for next year Student I…" at bounding box center [320, 137] width 641 height 52
click at [3, 116] on use "button" at bounding box center [3, 116] width 0 height 0
click at [38, 28] on link "Student" at bounding box center [25, 24] width 28 height 6
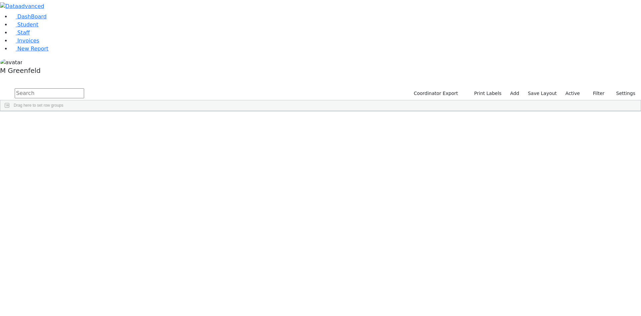
click at [84, 88] on input "text" at bounding box center [49, 93] width 69 height 10
click at [577, 88] on label "Active" at bounding box center [573, 93] width 20 height 10
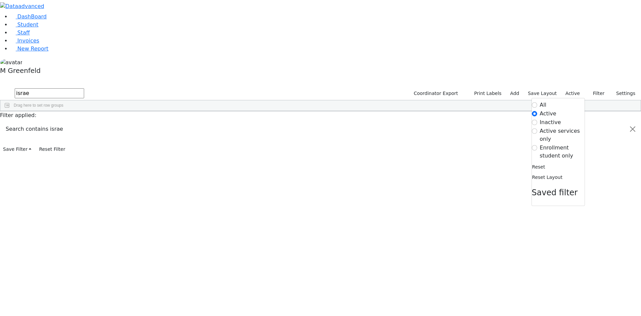
click at [540, 118] on label "Inactive" at bounding box center [550, 122] width 21 height 8
click at [534, 120] on input "Inactive" at bounding box center [534, 122] width 5 height 5
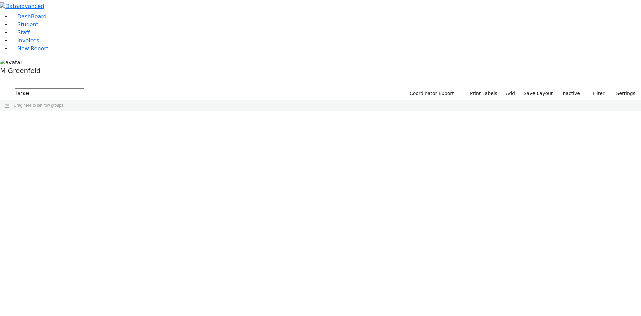
click at [84, 88] on input "israe" at bounding box center [49, 93] width 69 height 10
type input "isr"
type input "israe po"
click at [205, 190] on span "ML" at bounding box center [202, 192] width 6 height 5
